Goal: Task Accomplishment & Management: Manage account settings

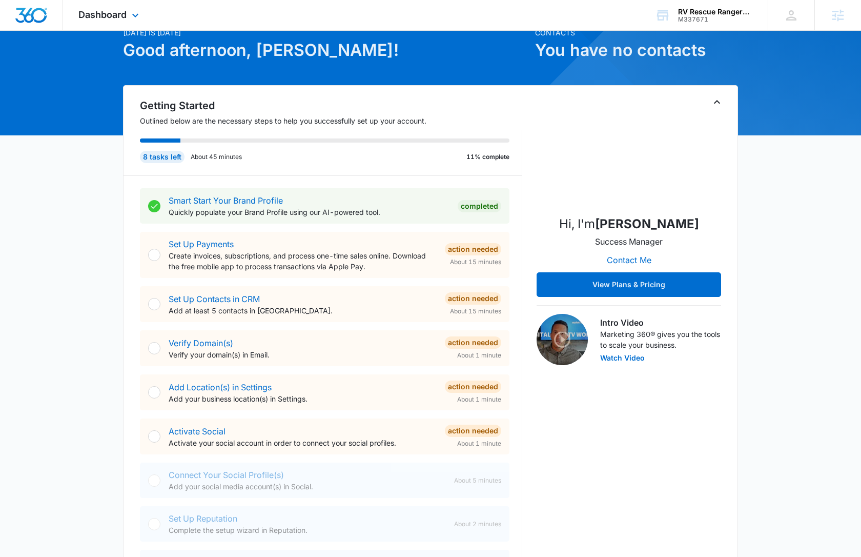
scroll to position [46, 0]
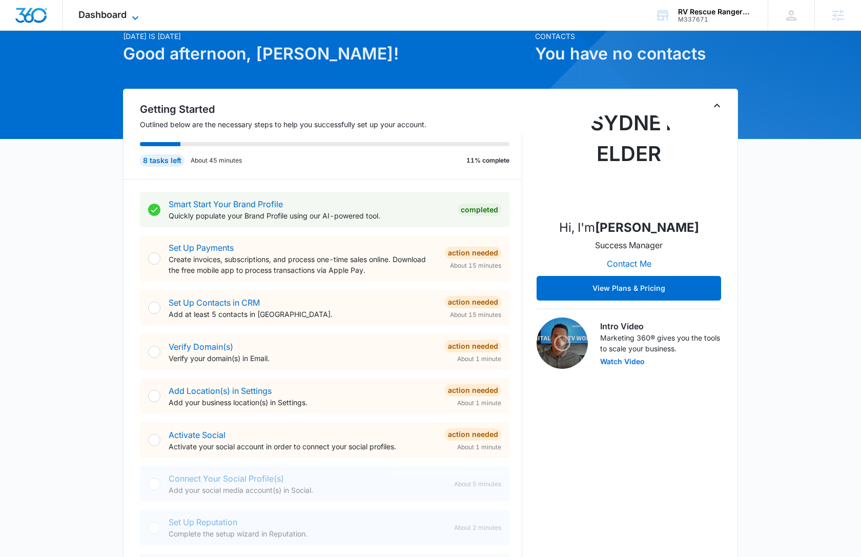
click at [108, 19] on span "Dashboard" at bounding box center [102, 14] width 48 height 11
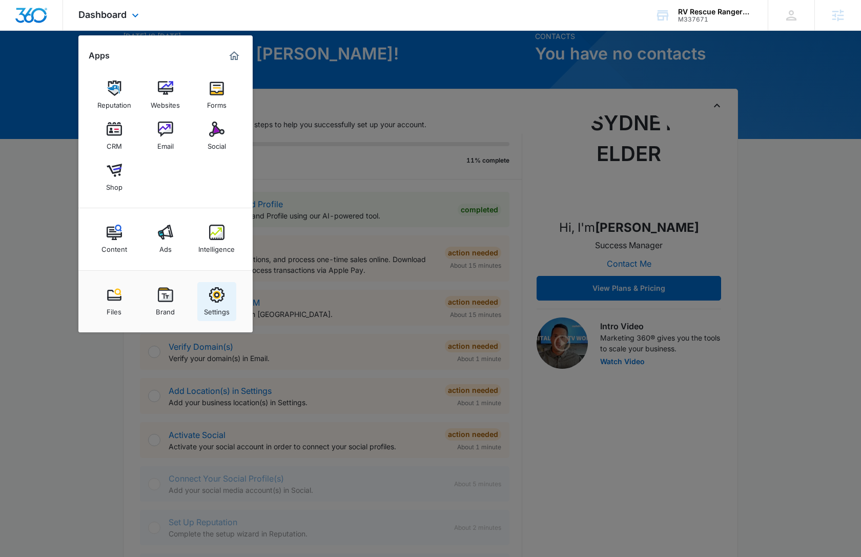
click at [228, 300] on link "Settings" at bounding box center [216, 301] width 39 height 39
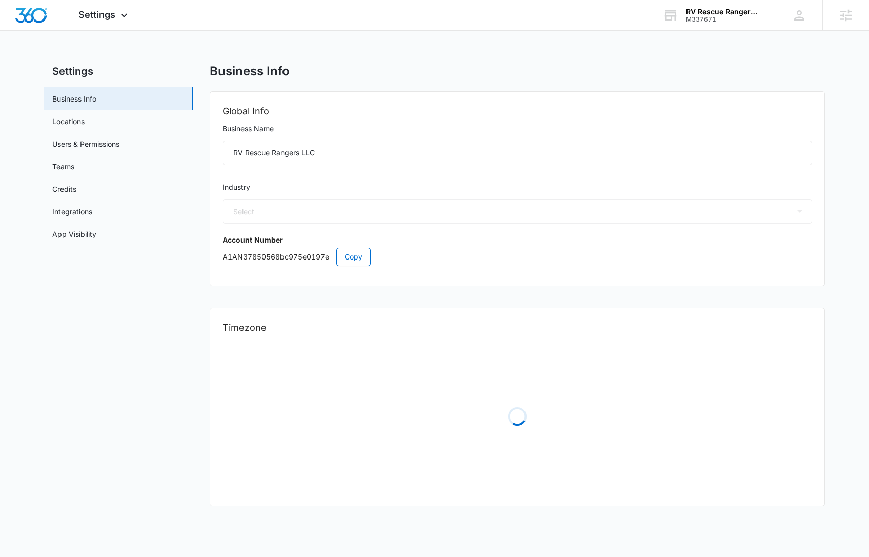
select select "52"
select select "US"
select select "America/[GEOGRAPHIC_DATA]"
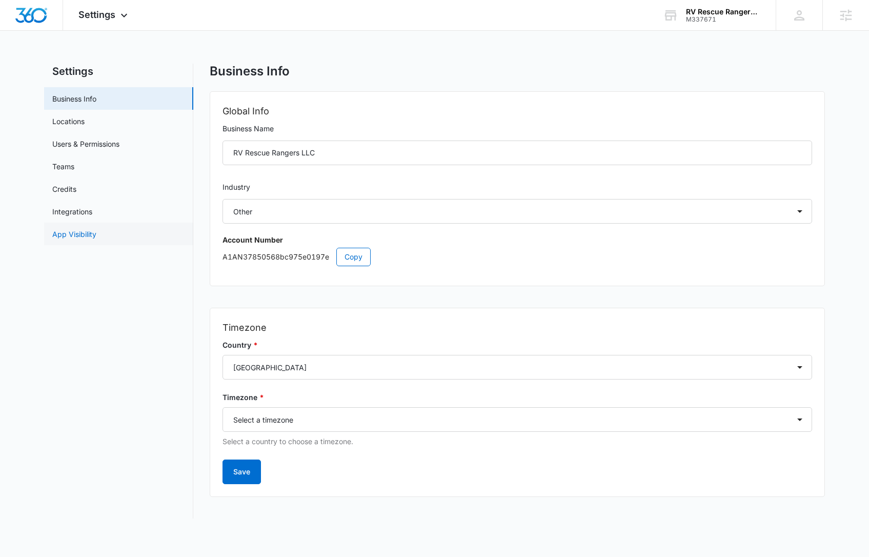
click at [96, 236] on link "App Visibility" at bounding box center [74, 234] width 44 height 11
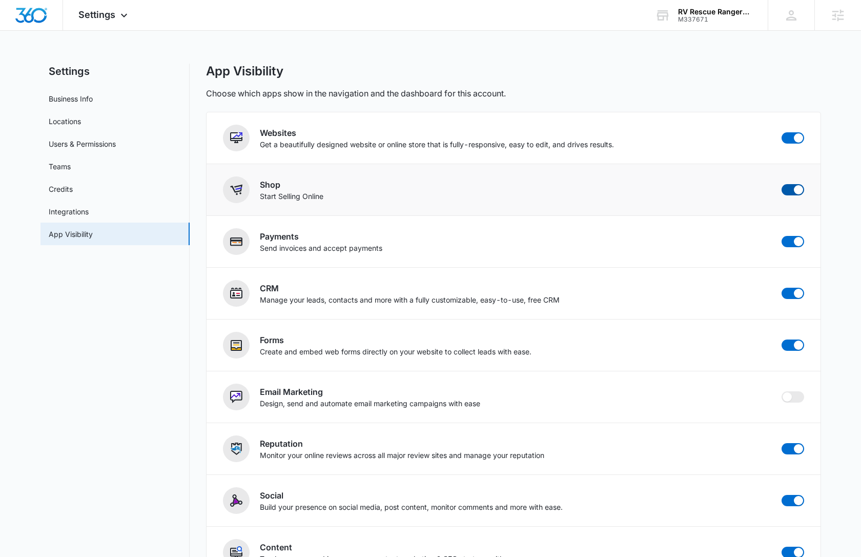
click at [797, 193] on span at bounding box center [798, 189] width 9 height 9
click at [782, 184] on input "checkbox" at bounding box center [781, 184] width 1 height 1
checkbox input "false"
click at [375, 69] on div "App Visibility" at bounding box center [513, 71] width 615 height 15
click at [36, 18] on img "Dashboard" at bounding box center [31, 15] width 33 height 15
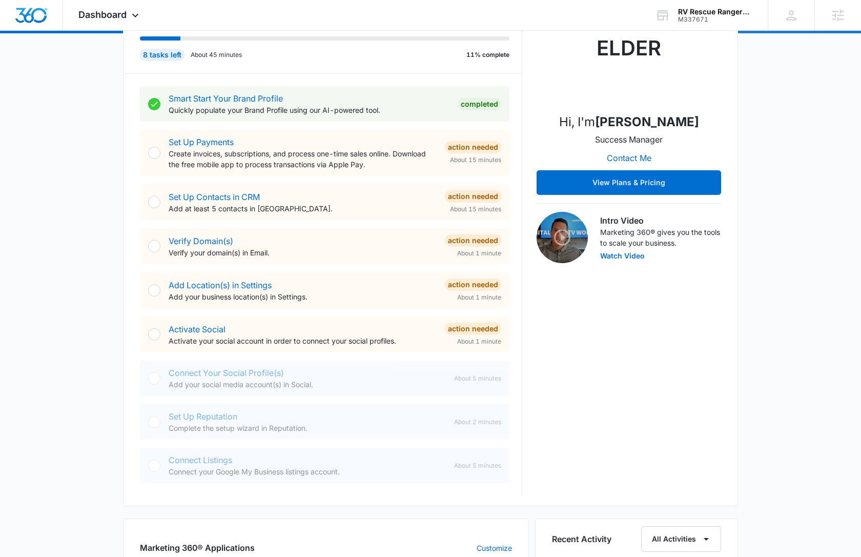
scroll to position [159, 0]
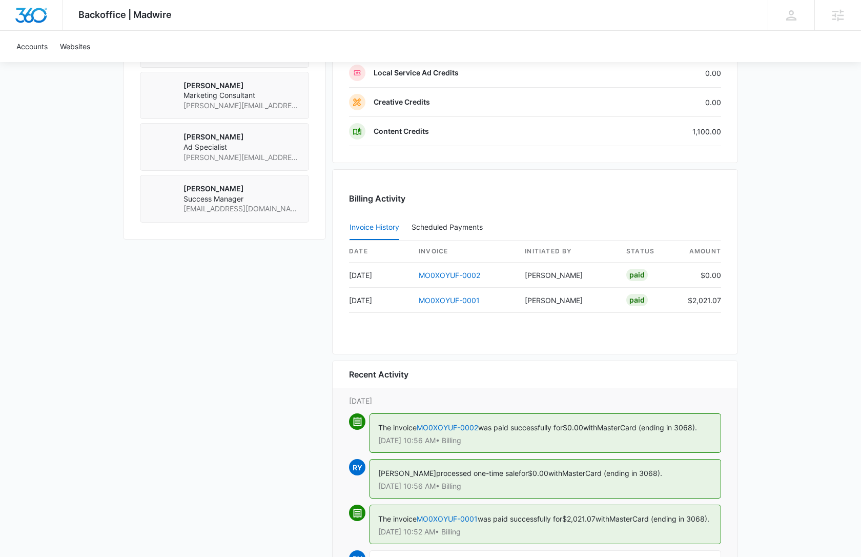
scroll to position [789, 0]
